Goal: Contribute content: Contribute content

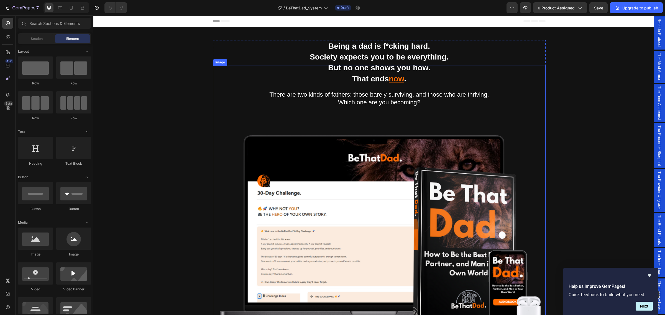
click at [381, 227] on img at bounding box center [379, 232] width 332 height 332
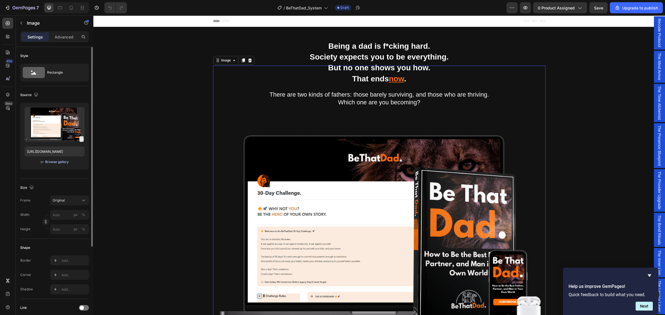
click at [53, 164] on div "Browse gallery" at bounding box center [57, 162] width 24 height 5
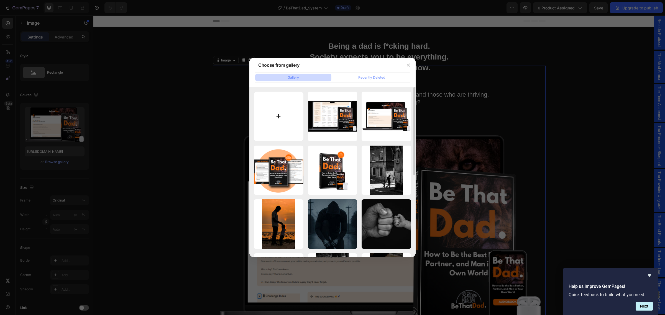
click at [271, 118] on input "file" at bounding box center [279, 117] width 50 height 50
type input "C:\fakepath\Loads of Mockups.gif"
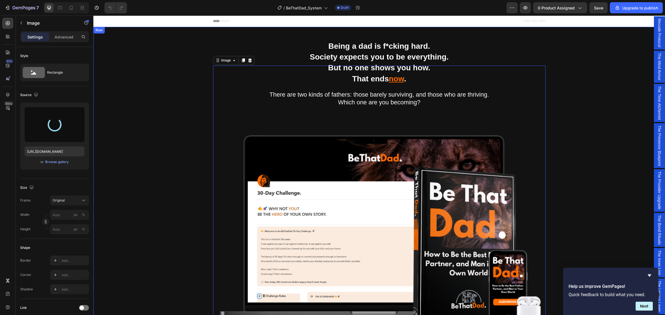
type input "[URL][DOMAIN_NAME]"
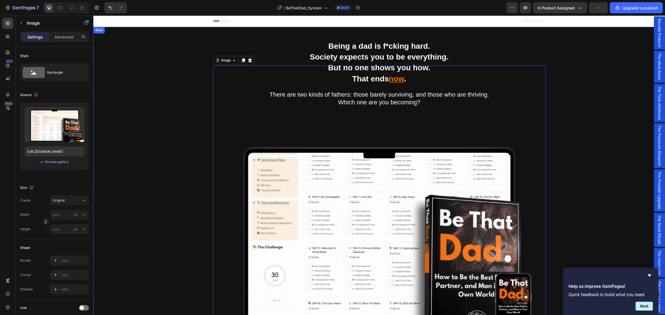
click at [180, 189] on div "Being a dad is f*cking hard. Society expects you to be everything. But no one s…" at bounding box center [378, 250] width 563 height 420
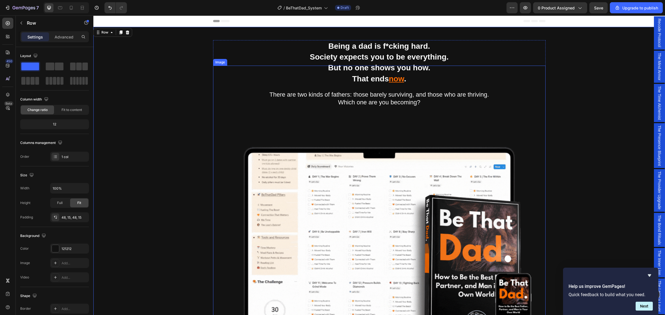
click at [386, 184] on img at bounding box center [379, 232] width 332 height 332
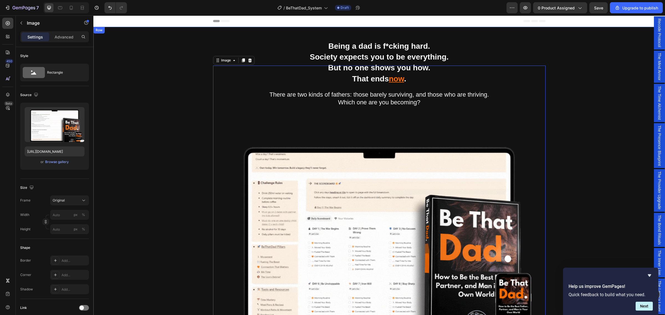
click at [135, 162] on div "Being a dad is f*cking hard. Society expects you to be everything. But no one s…" at bounding box center [378, 250] width 563 height 420
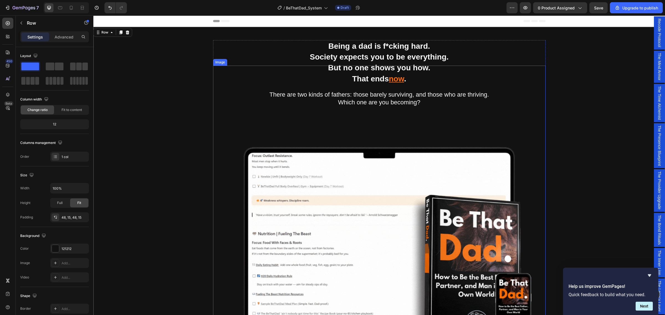
click at [339, 190] on img at bounding box center [379, 232] width 332 height 332
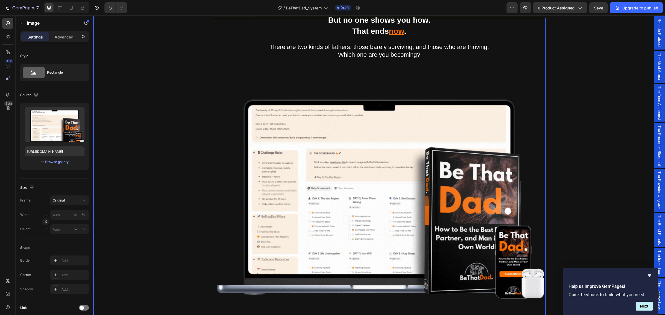
scroll to position [69, 0]
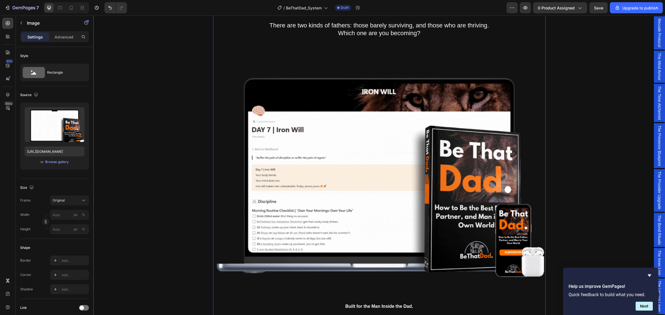
click at [638, 190] on div "Being a dad is f*cking hard. Society expects you to be everything. But no one s…" at bounding box center [378, 181] width 563 height 420
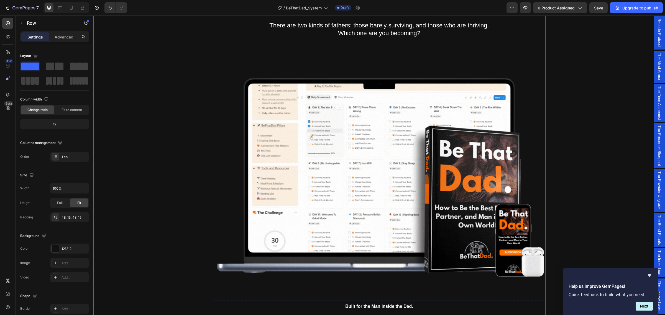
click at [424, 222] on img at bounding box center [379, 162] width 332 height 332
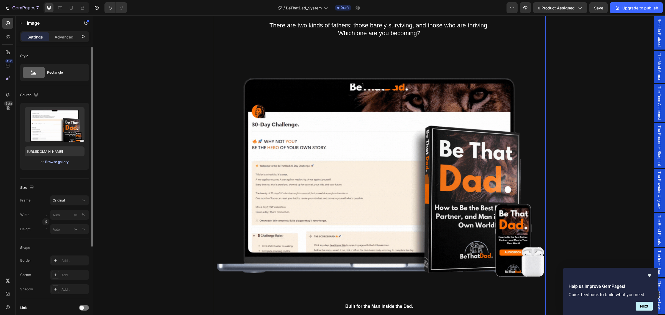
click at [57, 162] on div "Browse gallery" at bounding box center [57, 162] width 24 height 5
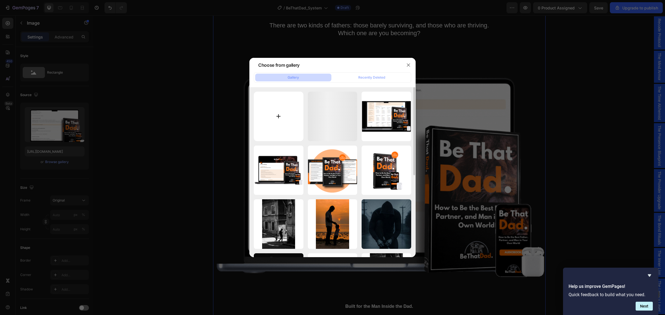
click at [277, 114] on input "file" at bounding box center [279, 117] width 50 height 50
type input "C:\fakepath\Loads of Mockups (1).gif"
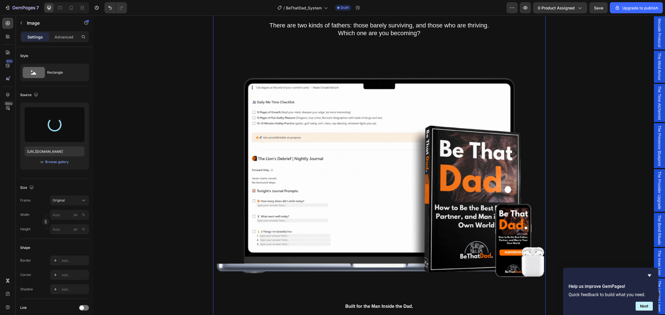
type input "[URL][DOMAIN_NAME]"
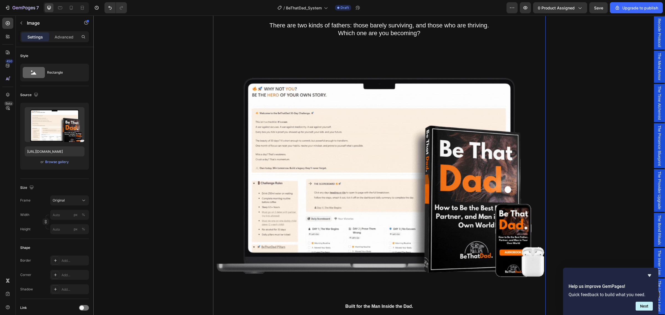
scroll to position [0, 0]
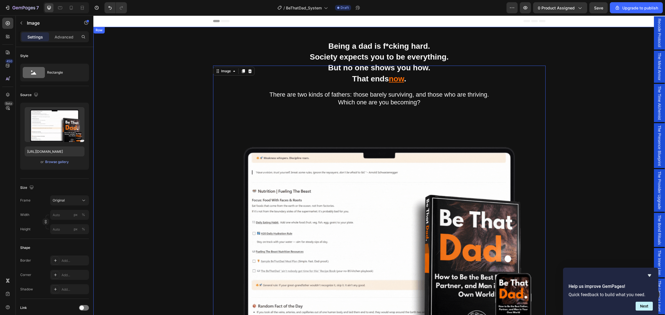
click at [622, 152] on div "Being a dad is f*cking hard. Society expects you to be everything. But no one s…" at bounding box center [378, 250] width 563 height 420
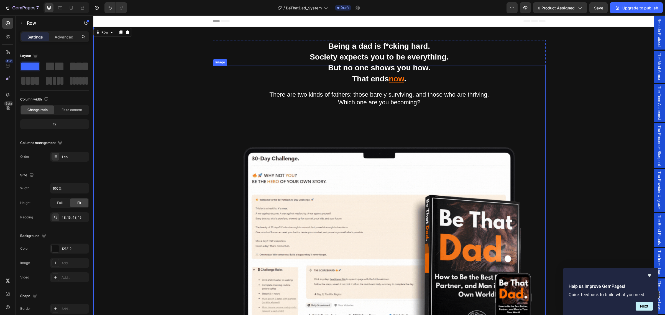
click at [382, 254] on img at bounding box center [379, 232] width 332 height 332
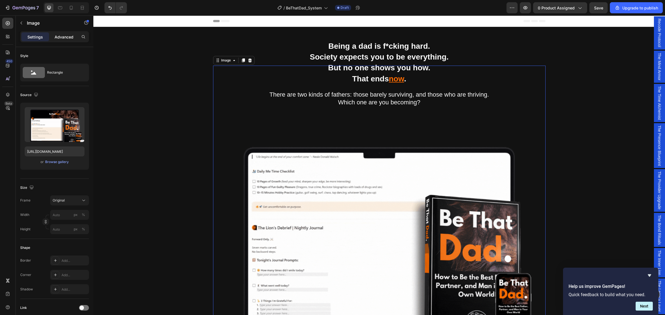
click at [64, 37] on p "Advanced" at bounding box center [64, 37] width 19 height 6
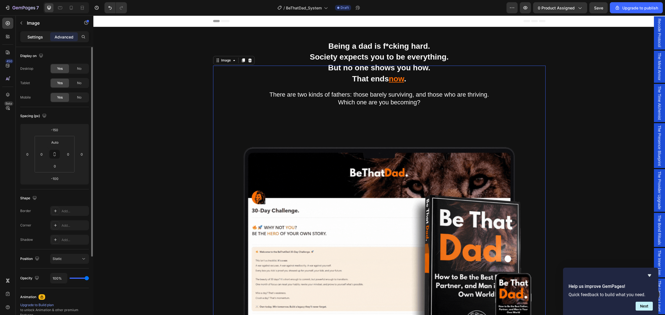
click at [37, 39] on p "Settings" at bounding box center [35, 37] width 16 height 6
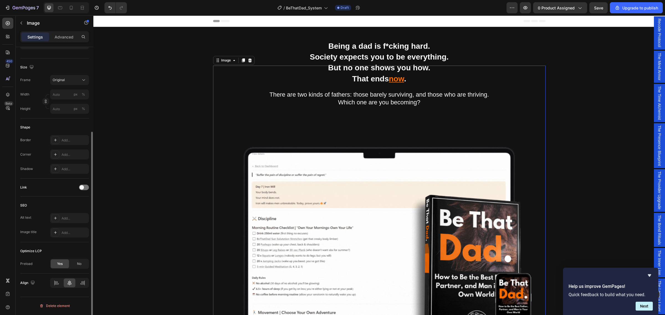
scroll to position [121, 0]
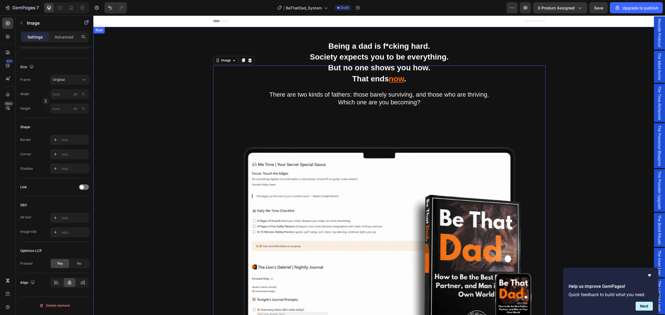
click at [611, 108] on div "Being a dad is f*cking hard. Society expects you to be everything. But no one s…" at bounding box center [378, 250] width 563 height 420
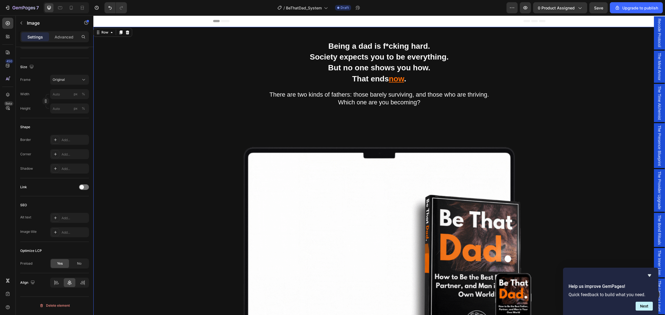
scroll to position [0, 0]
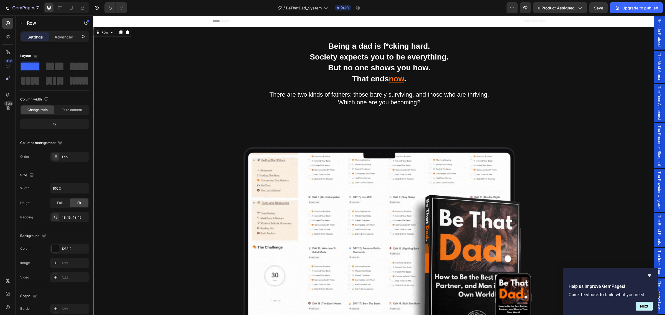
click at [636, 143] on div "Being a dad is f*cking hard. Society expects you to be everything. But no one s…" at bounding box center [378, 250] width 563 height 420
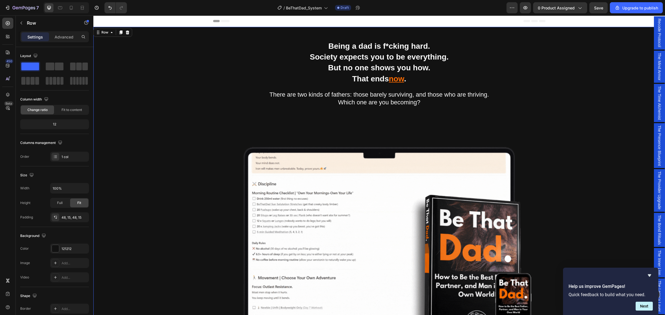
click at [636, 143] on div "Being a dad is f*cking hard. Society expects you to be everything. But no one s…" at bounding box center [378, 250] width 563 height 420
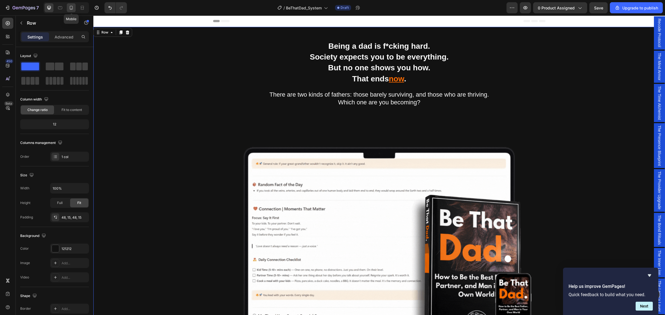
click at [73, 7] on icon at bounding box center [71, 8] width 6 height 6
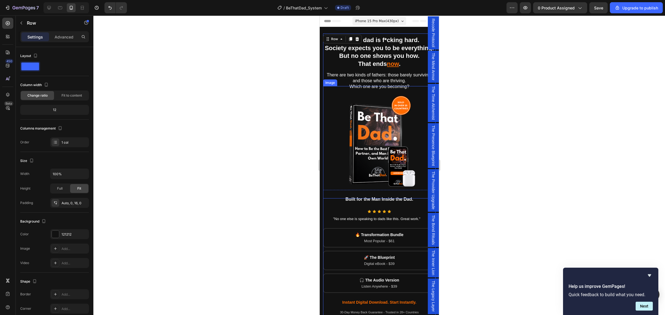
click at [398, 166] on img at bounding box center [379, 142] width 112 height 112
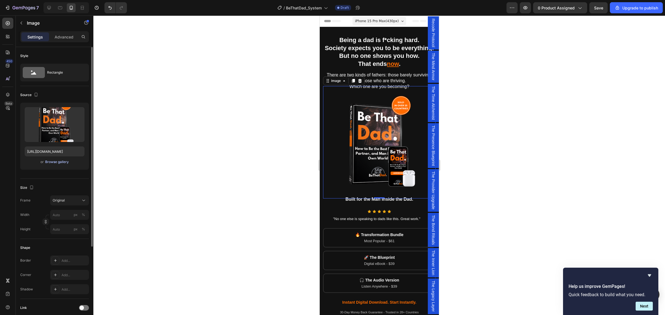
click at [52, 163] on div "Browse gallery" at bounding box center [57, 162] width 24 height 5
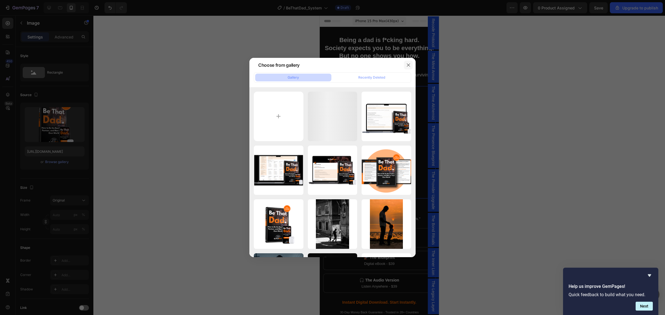
click at [409, 65] on icon "button" at bounding box center [408, 65] width 4 height 4
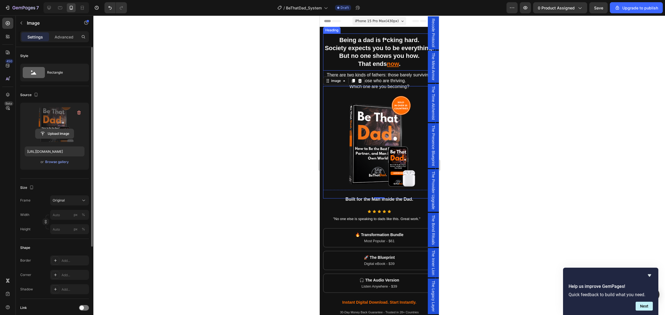
click at [57, 133] on input "file" at bounding box center [54, 133] width 38 height 9
click at [50, 161] on div "Browse gallery" at bounding box center [57, 162] width 24 height 5
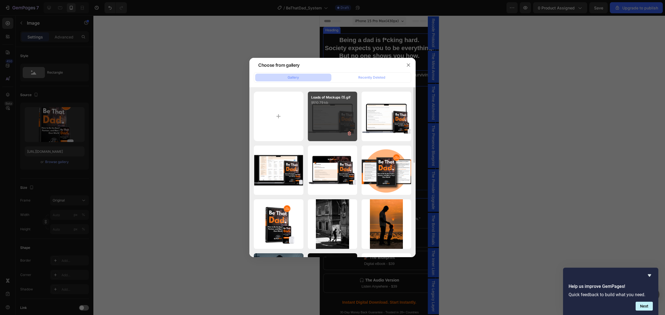
click at [334, 120] on div "Loads of Mockups (1).gif 9510.79 kb" at bounding box center [333, 117] width 50 height 50
type input "[URL][DOMAIN_NAME]"
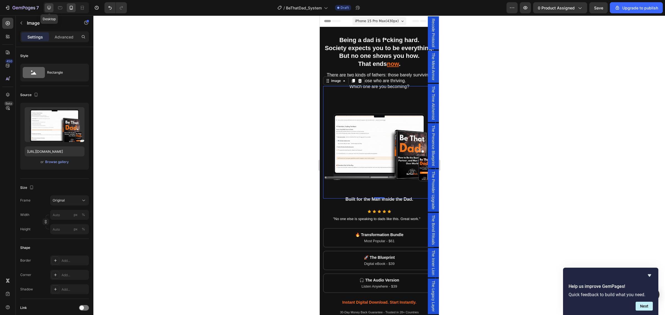
click at [50, 6] on icon at bounding box center [49, 8] width 6 height 6
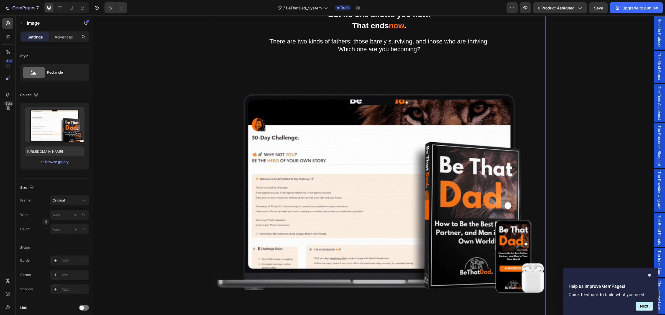
scroll to position [65, 0]
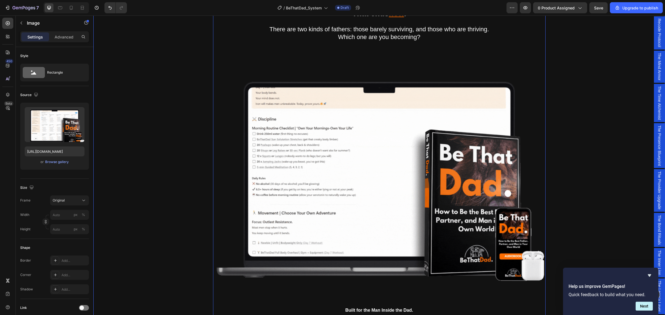
click at [585, 204] on div "Being a dad is f*cking hard. Society expects you to be everything. But no one s…" at bounding box center [378, 185] width 563 height 420
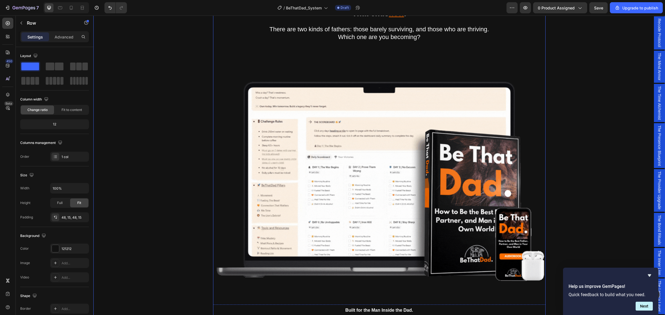
click at [469, 217] on img at bounding box center [379, 166] width 332 height 332
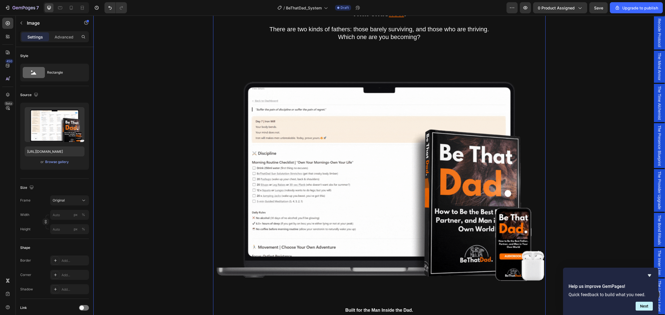
click at [586, 103] on div "Being a dad is f*cking hard. Society expects you to be everything. But no one s…" at bounding box center [378, 185] width 563 height 420
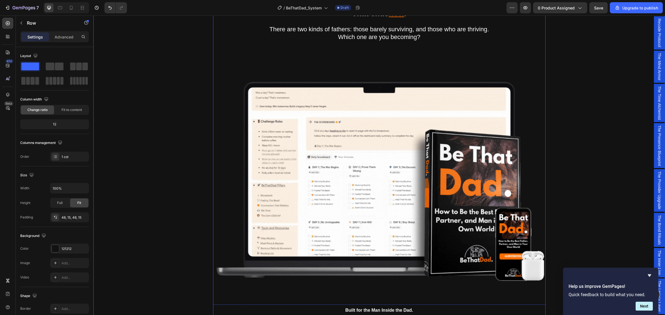
scroll to position [0, 0]
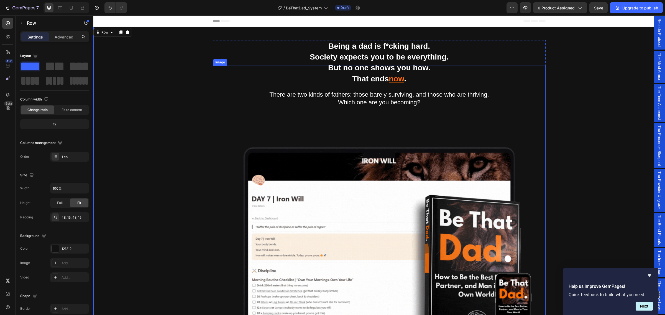
click at [418, 212] on img at bounding box center [379, 232] width 332 height 332
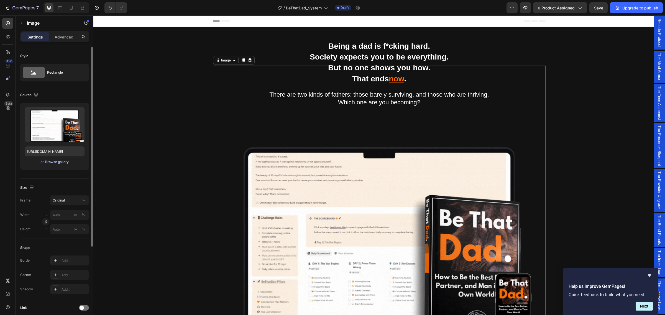
click at [54, 163] on div "Browse gallery" at bounding box center [57, 162] width 24 height 5
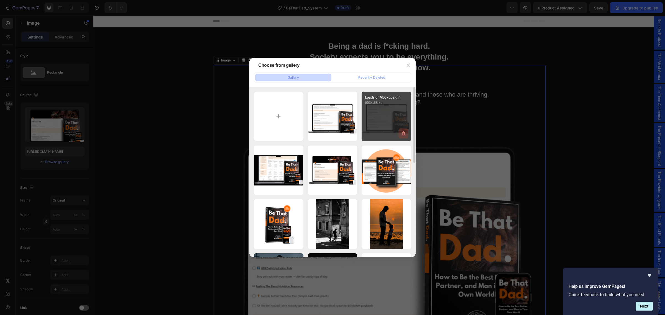
click at [403, 134] on icon "button" at bounding box center [403, 134] width 1 height 2
click at [402, 135] on div "Delete" at bounding box center [400, 134] width 10 height 5
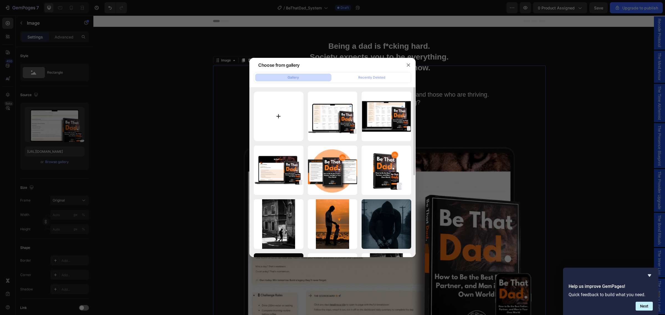
click at [277, 115] on input "file" at bounding box center [279, 117] width 50 height 50
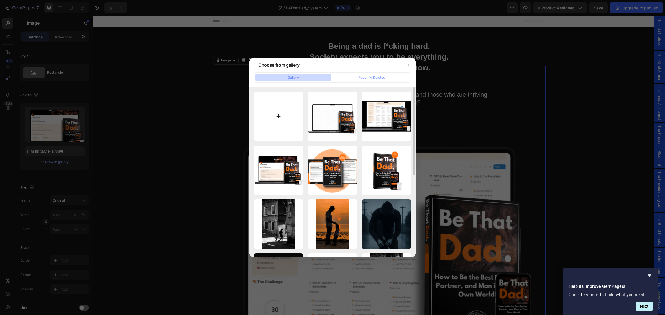
type input "C:\fakepath\Loads of Mockups (2).gif"
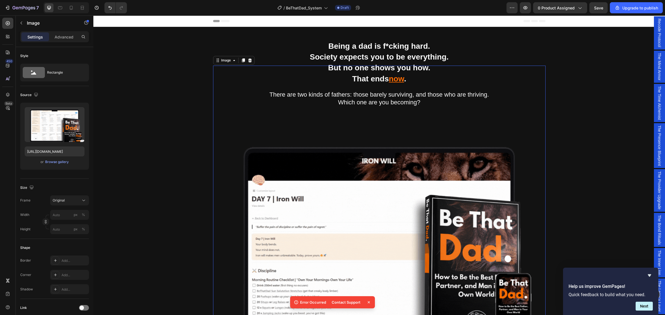
click at [368, 301] on icon at bounding box center [369, 303] width 6 height 6
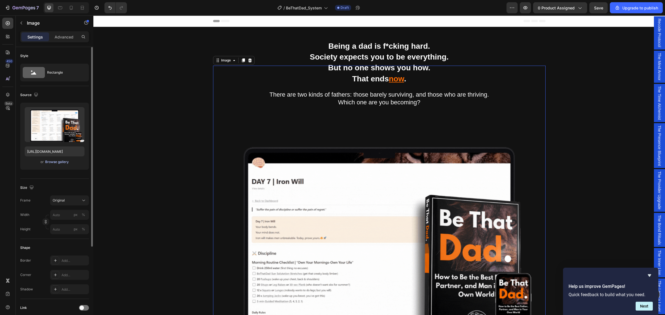
click at [53, 163] on div "Browse gallery" at bounding box center [57, 162] width 24 height 5
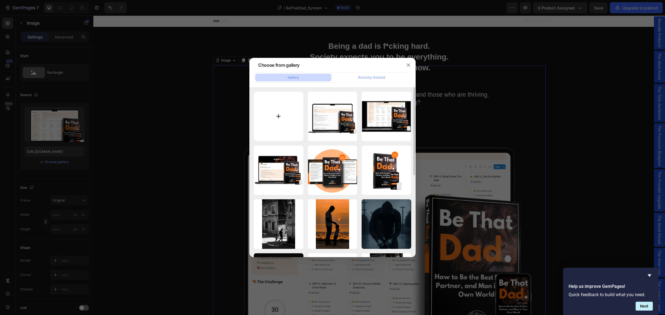
click at [278, 120] on input "file" at bounding box center [279, 117] width 50 height 50
type input "C:\fakepath\Loads of Mockups (2).gif"
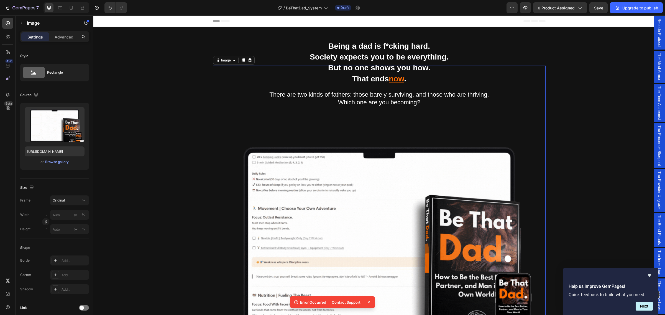
scroll to position [69, 0]
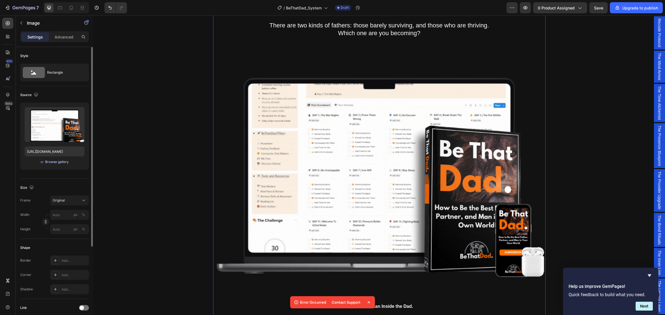
click at [52, 161] on div "Browse gallery" at bounding box center [57, 162] width 24 height 5
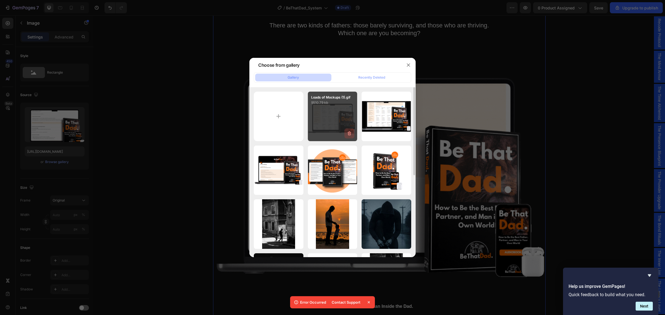
click at [351, 135] on icon "button" at bounding box center [349, 134] width 6 height 6
click at [347, 135] on div "Delete" at bounding box center [346, 134] width 10 height 5
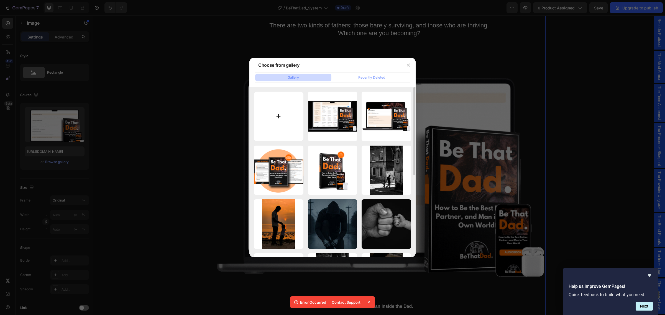
click at [277, 116] on input "file" at bounding box center [279, 117] width 50 height 50
type input "C:\fakepath\Loads of Mockups (2).gif"
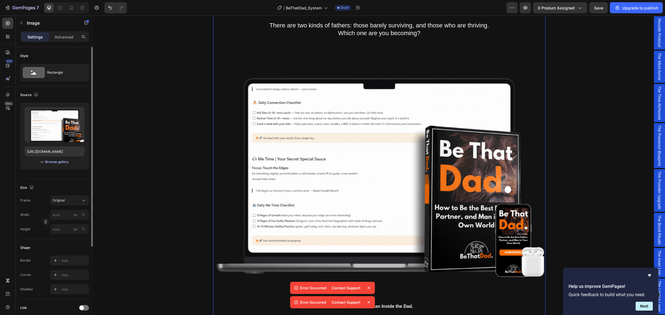
click at [55, 162] on div "Browse gallery" at bounding box center [57, 162] width 24 height 5
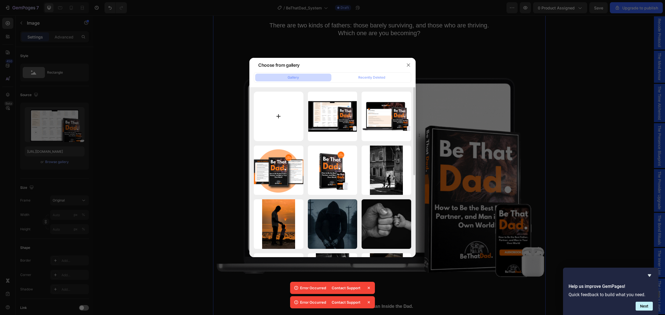
click at [279, 118] on input "file" at bounding box center [279, 117] width 50 height 50
type input "C:\fakepath\Loads of Mockups (3).gif"
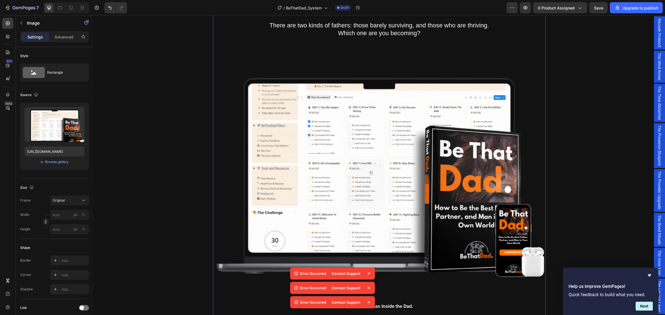
drag, startPoint x: 367, startPoint y: 302, endPoint x: 369, endPoint y: 294, distance: 8.3
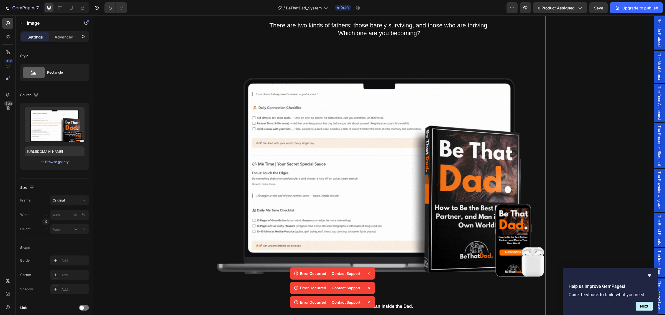
click at [367, 302] on icon at bounding box center [369, 303] width 6 height 6
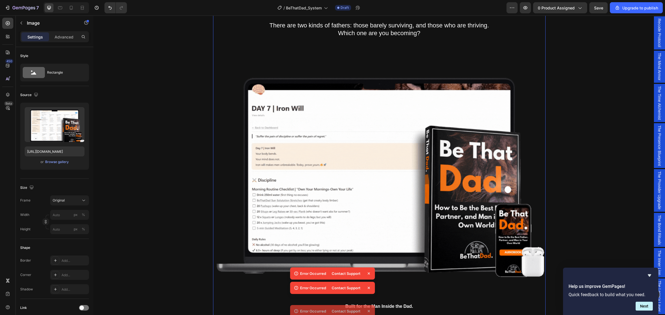
click at [368, 276] on icon at bounding box center [369, 274] width 6 height 6
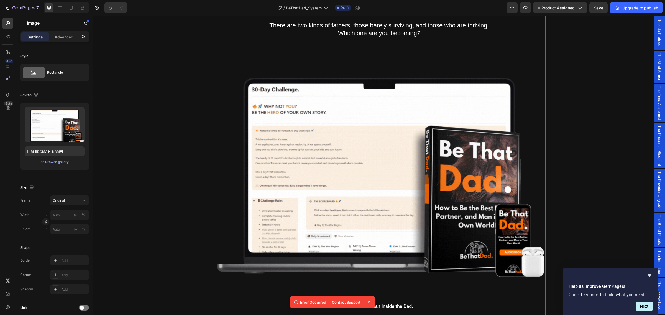
click at [370, 302] on icon at bounding box center [369, 303] width 6 height 6
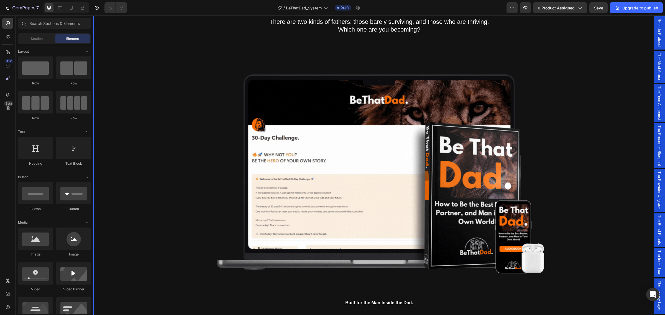
scroll to position [69, 0]
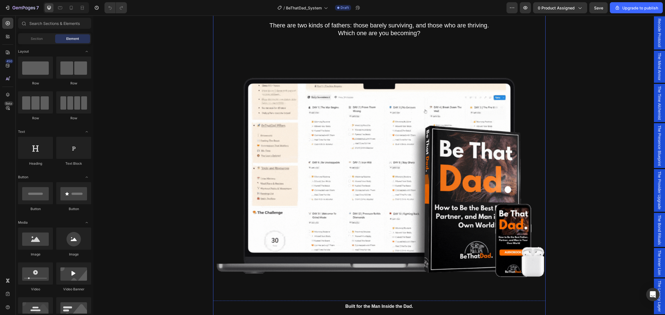
click at [351, 228] on img at bounding box center [379, 162] width 332 height 332
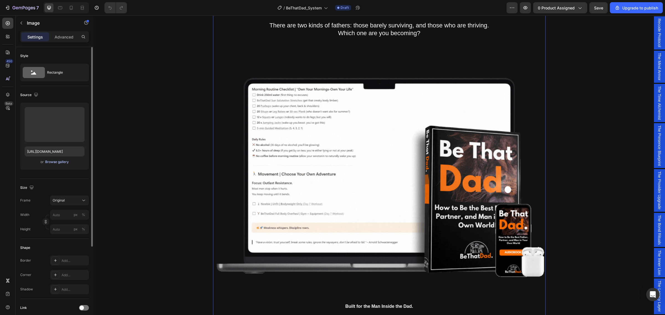
click at [52, 163] on div "Browse gallery" at bounding box center [57, 162] width 24 height 5
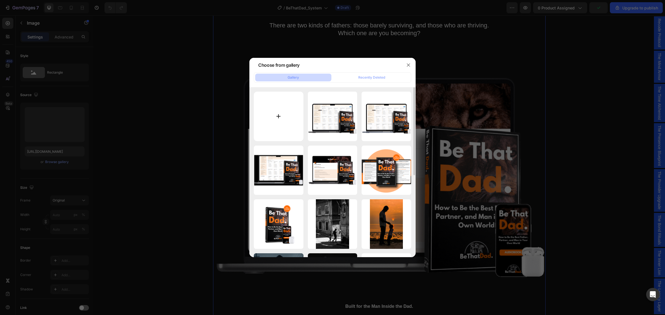
click at [278, 117] on input "file" at bounding box center [279, 117] width 50 height 50
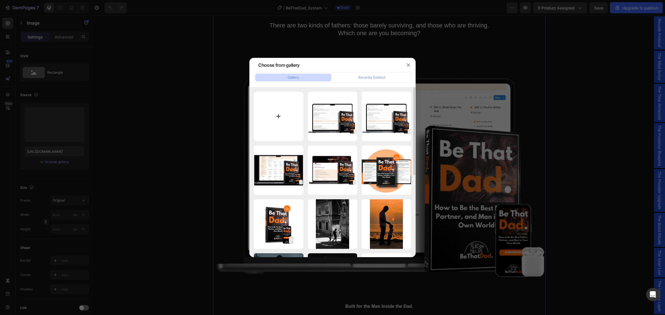
click at [278, 117] on input "file" at bounding box center [279, 117] width 50 height 50
type input "C:\fakepath\Loads of Mockups (3).gif"
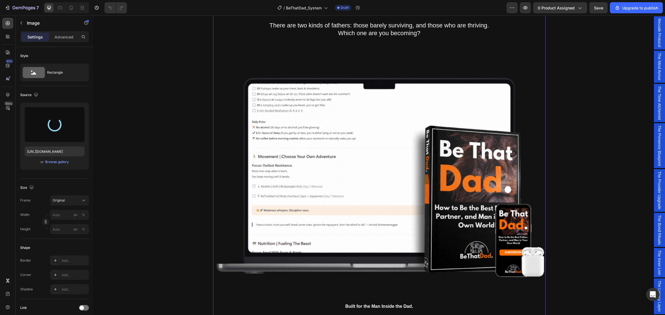
type input "https://cdn.shopify.com/s/files/1/0915/3180/4956/files/gempages_554646074824852…"
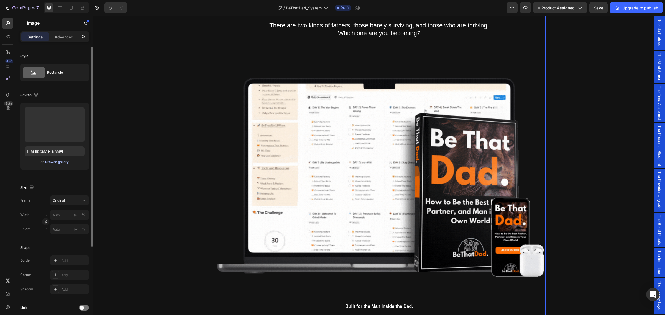
click at [54, 163] on div "Browse gallery" at bounding box center [57, 162] width 24 height 5
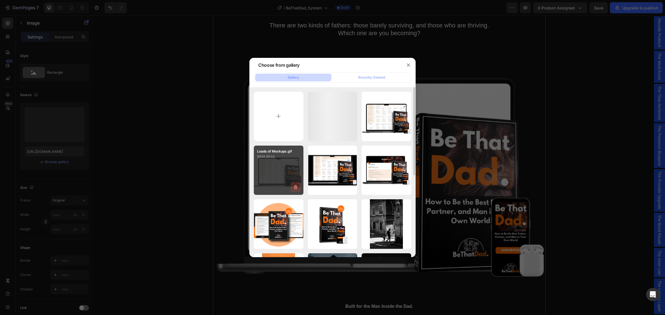
click at [295, 187] on icon "button" at bounding box center [296, 187] width 6 height 6
click at [294, 188] on div "Delete" at bounding box center [292, 188] width 10 height 5
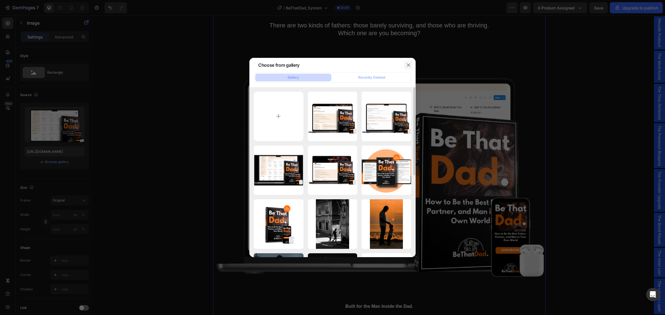
click at [408, 63] on icon "button" at bounding box center [408, 65] width 4 height 4
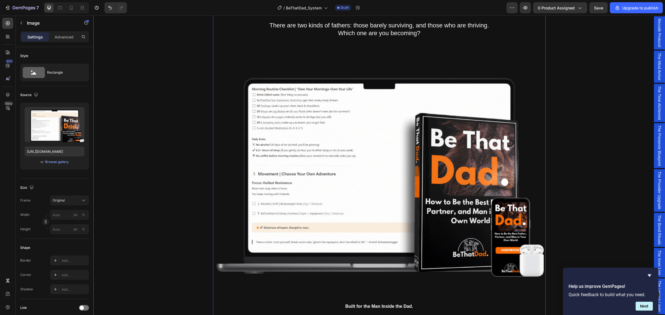
click at [611, 155] on div "Being a dad is f*cking hard. Society expects you to be everything. But no one s…" at bounding box center [378, 181] width 563 height 420
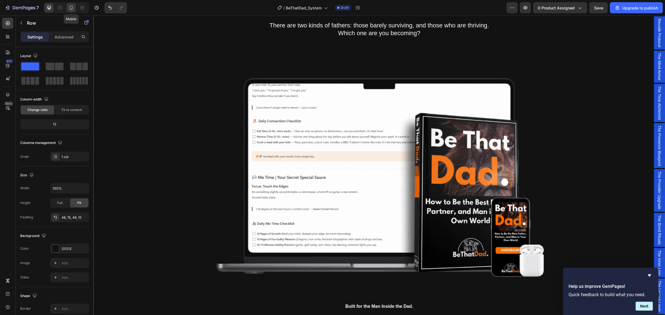
click at [69, 7] on icon at bounding box center [71, 8] width 6 height 6
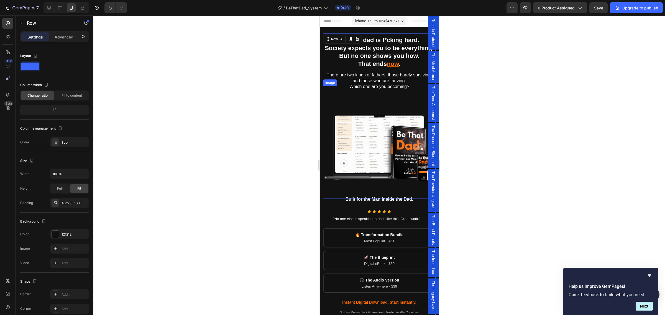
click at [367, 160] on img at bounding box center [379, 142] width 112 height 112
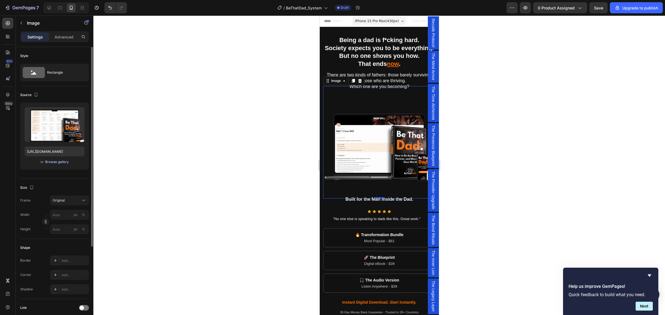
click at [53, 162] on div "Browse gallery" at bounding box center [57, 162] width 24 height 5
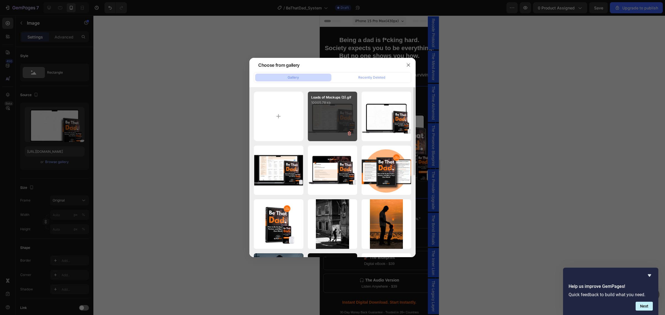
click at [330, 109] on div "Loads of Mockups (3).gif 10005.78 kb" at bounding box center [333, 117] width 50 height 50
type input "https://cdn.shopify.com/s/files/1/0915/3180/4956/files/gempages_554646074824852…"
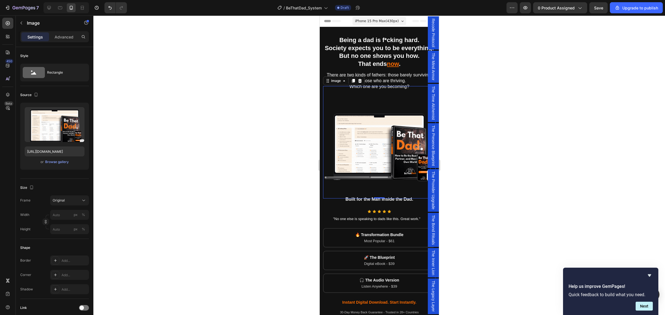
click at [187, 122] on div at bounding box center [378, 166] width 571 height 300
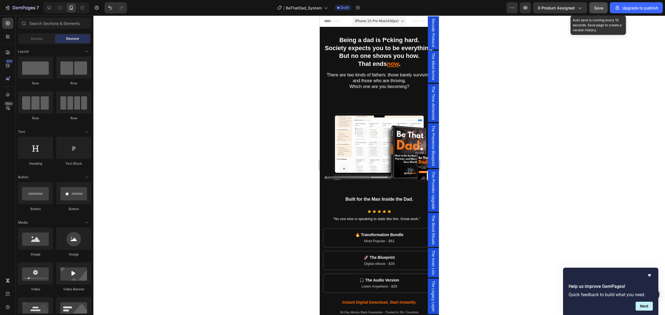
click at [598, 7] on span "Save" at bounding box center [598, 8] width 9 height 5
